Goal: Task Accomplishment & Management: Complete application form

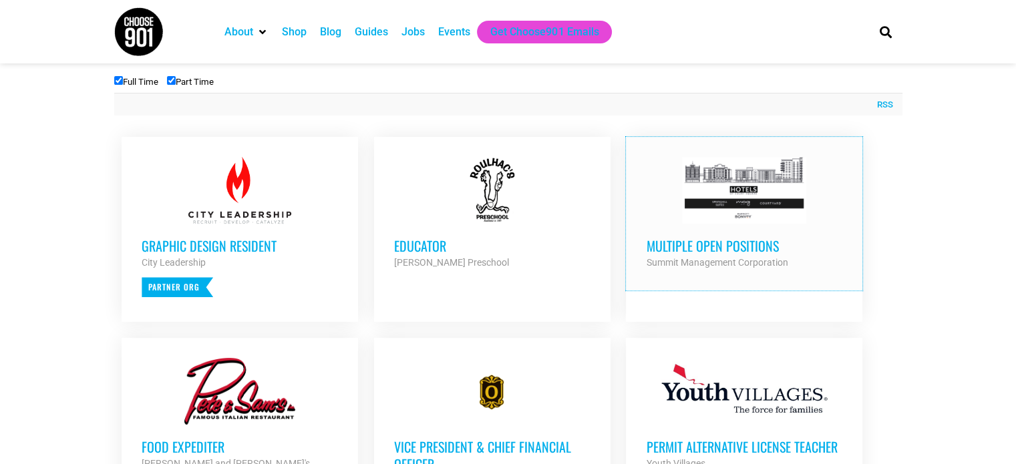
scroll to position [401, 0]
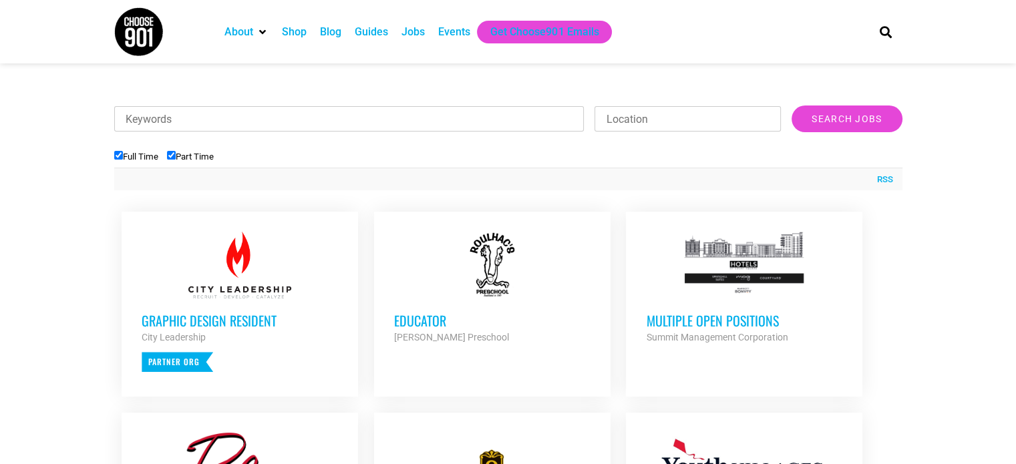
click at [441, 258] on div at bounding box center [492, 265] width 196 height 67
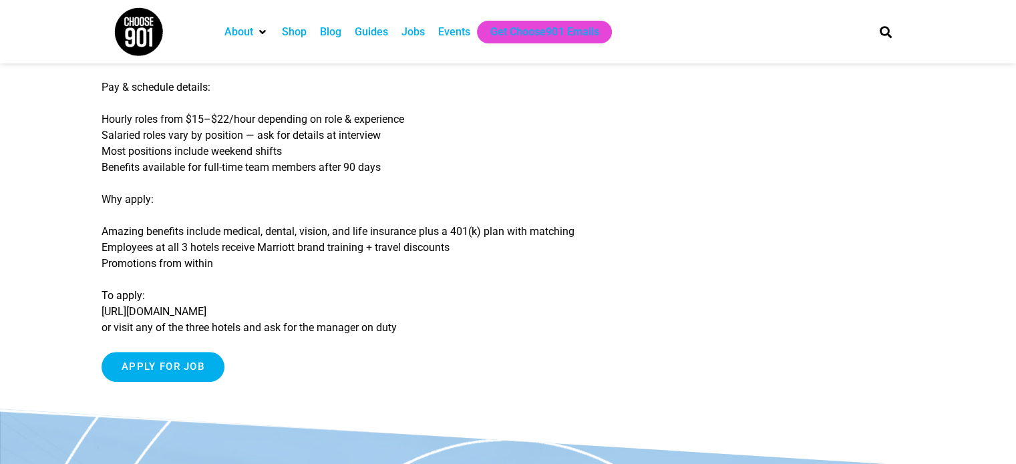
scroll to position [334, 0]
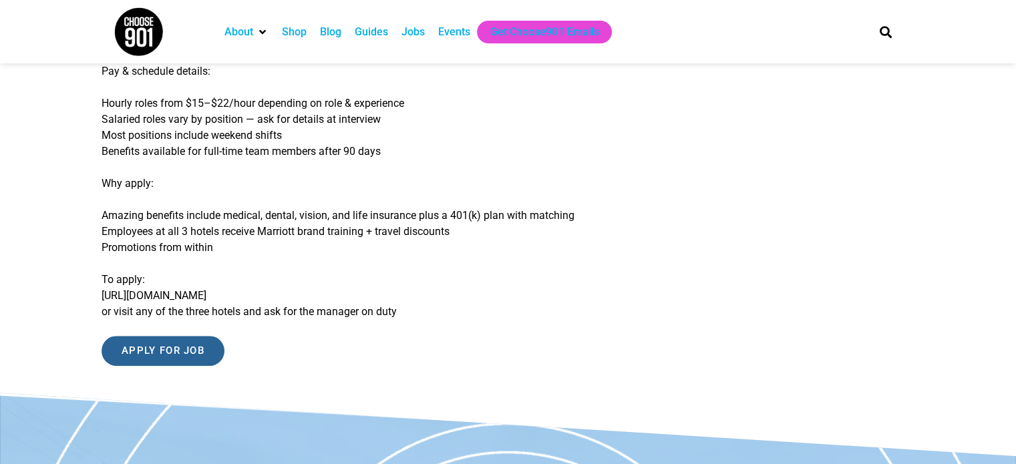
click at [187, 351] on input "Apply for job" at bounding box center [163, 351] width 123 height 30
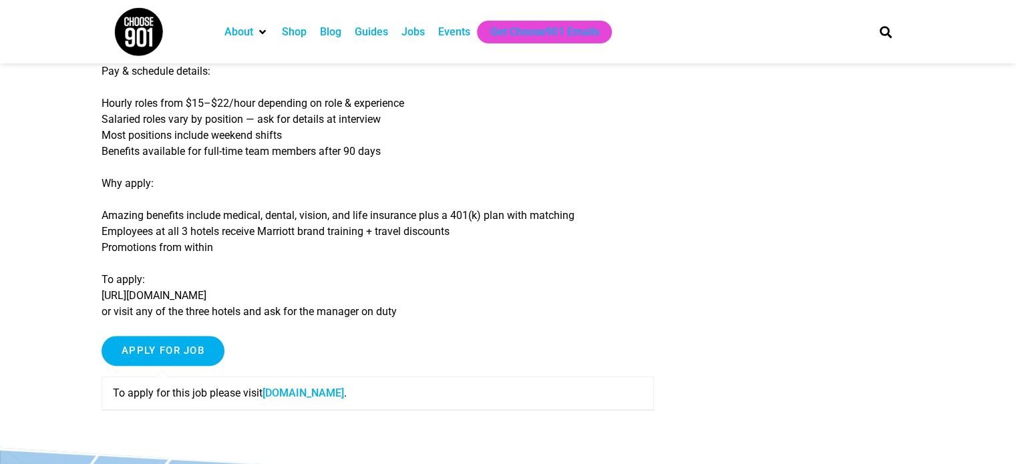
click at [302, 395] on link "www.summitmgmtcorp.com" at bounding box center [303, 393] width 81 height 13
